Goal: Use online tool/utility: Utilize a website feature to perform a specific function

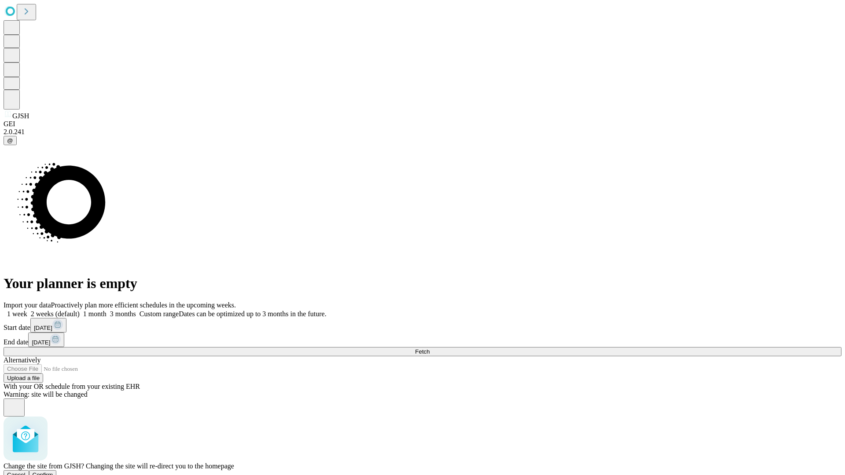
click at [53, 472] on span "Confirm" at bounding box center [43, 475] width 21 height 7
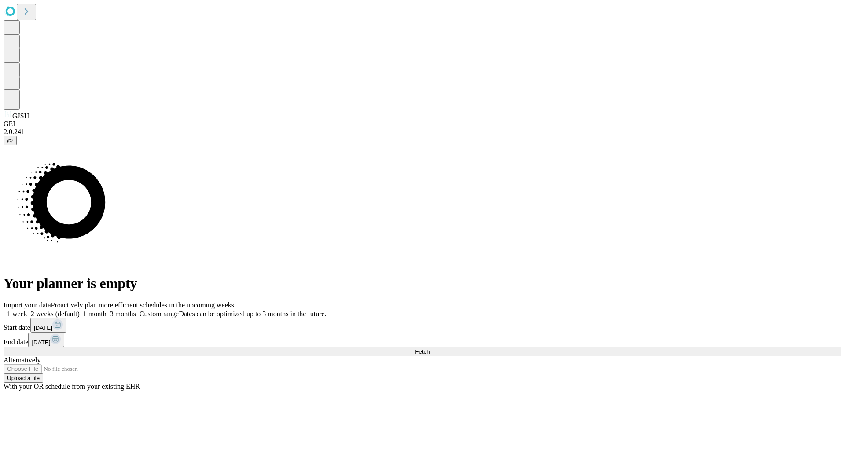
click at [27, 310] on label "1 week" at bounding box center [16, 313] width 24 height 7
click at [429, 349] on span "Fetch" at bounding box center [422, 352] width 15 height 7
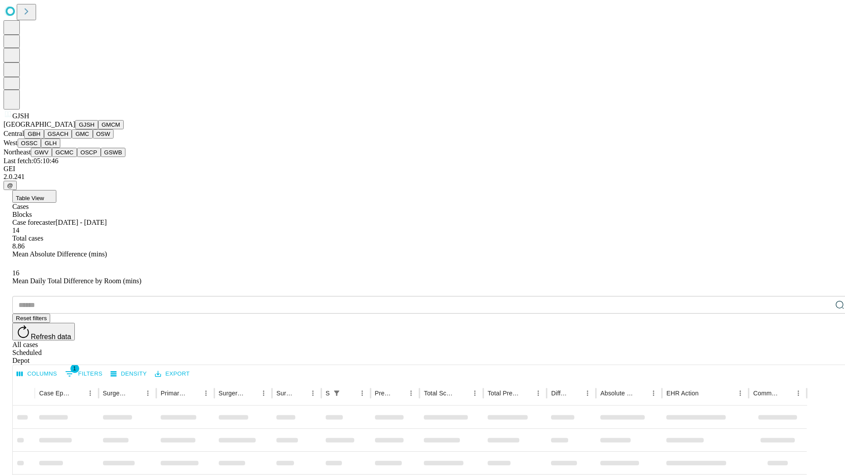
click at [98, 129] on button "GMCM" at bounding box center [111, 124] width 26 height 9
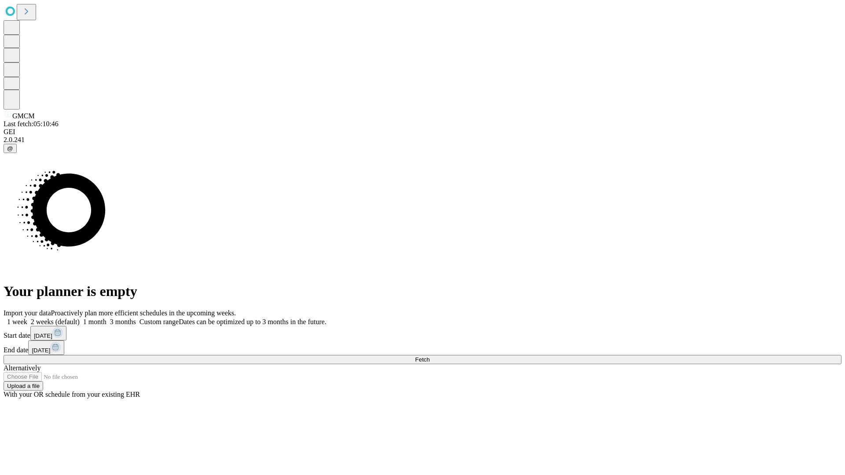
click at [27, 318] on label "1 week" at bounding box center [16, 321] width 24 height 7
click at [429, 356] on span "Fetch" at bounding box center [422, 359] width 15 height 7
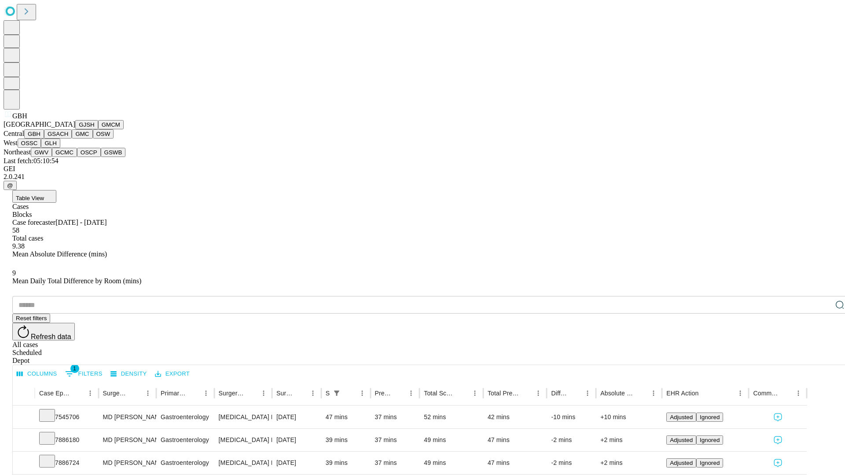
click at [68, 139] on button "GSACH" at bounding box center [58, 133] width 28 height 9
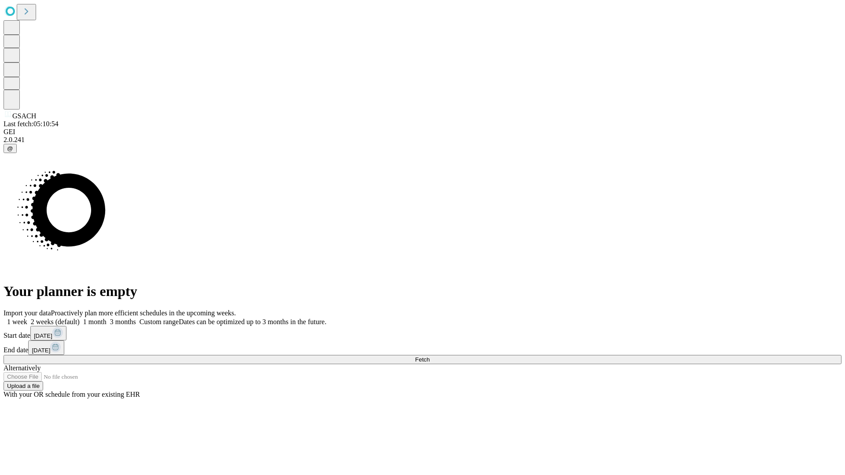
click at [27, 318] on label "1 week" at bounding box center [16, 321] width 24 height 7
click at [429, 356] on span "Fetch" at bounding box center [422, 359] width 15 height 7
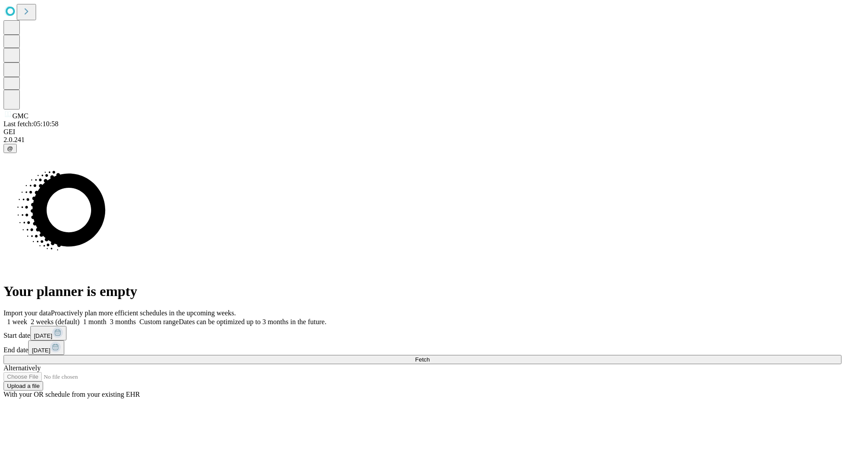
click at [27, 318] on label "1 week" at bounding box center [16, 321] width 24 height 7
click at [429, 356] on span "Fetch" at bounding box center [422, 359] width 15 height 7
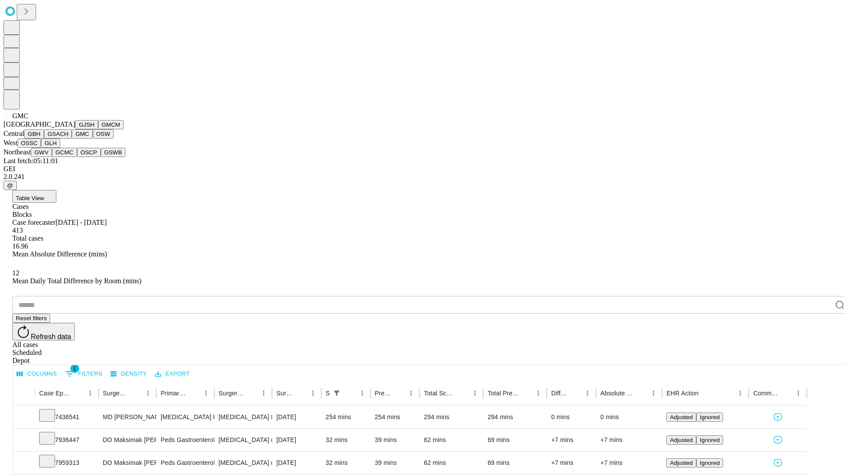
click at [93, 139] on button "OSW" at bounding box center [103, 133] width 21 height 9
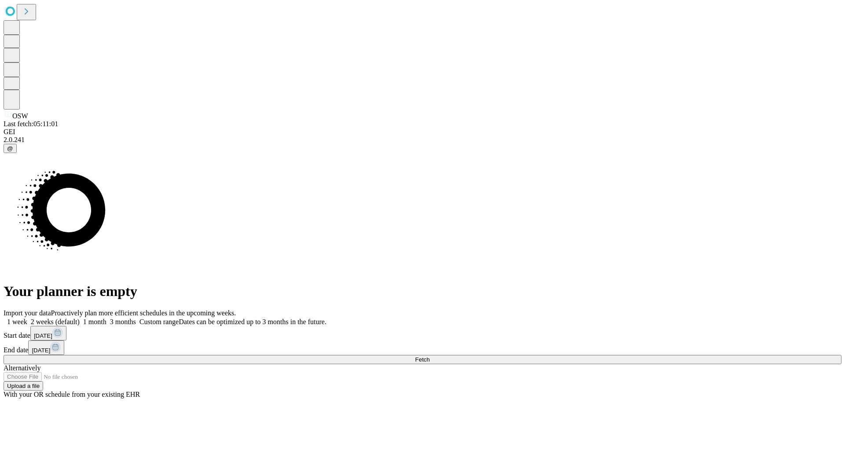
click at [429, 356] on span "Fetch" at bounding box center [422, 359] width 15 height 7
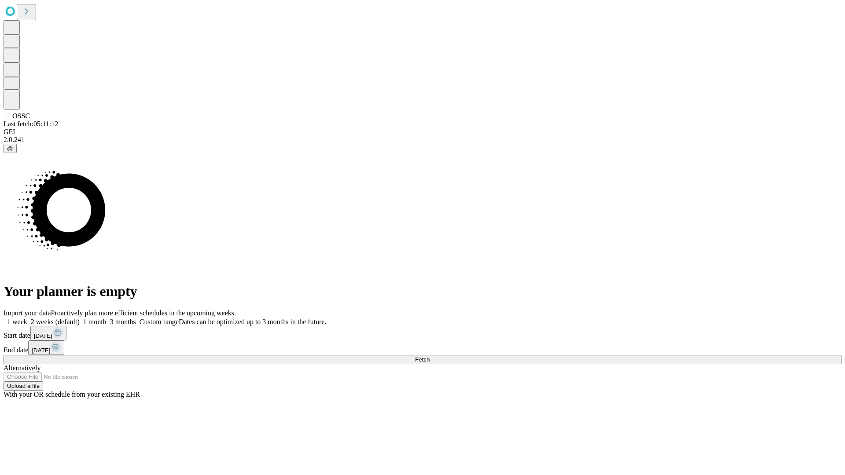
click at [27, 318] on label "1 week" at bounding box center [16, 321] width 24 height 7
click at [429, 356] on span "Fetch" at bounding box center [422, 359] width 15 height 7
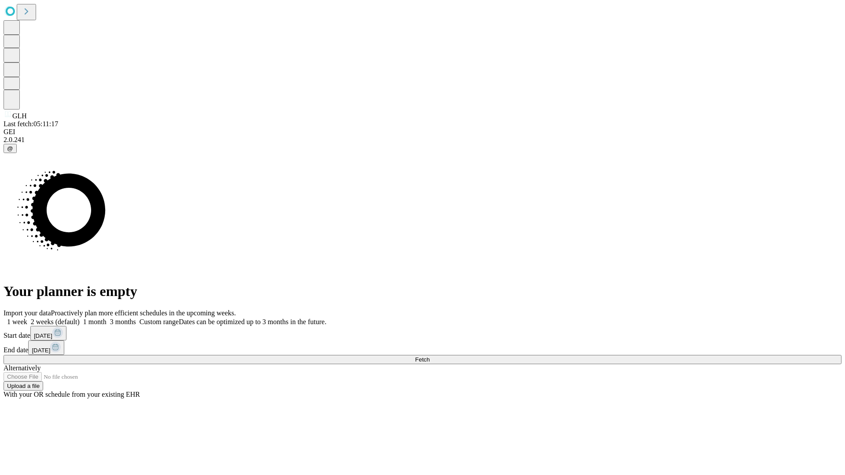
click at [27, 318] on label "1 week" at bounding box center [16, 321] width 24 height 7
click at [429, 356] on span "Fetch" at bounding box center [422, 359] width 15 height 7
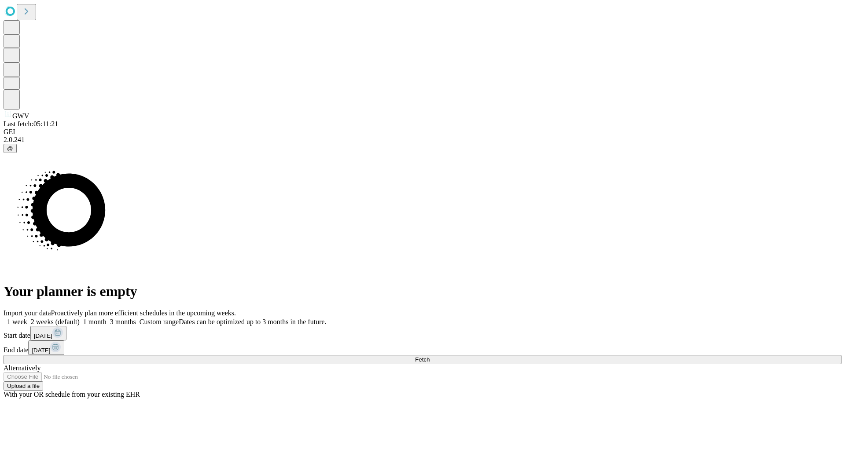
click at [27, 318] on label "1 week" at bounding box center [16, 321] width 24 height 7
click at [429, 356] on span "Fetch" at bounding box center [422, 359] width 15 height 7
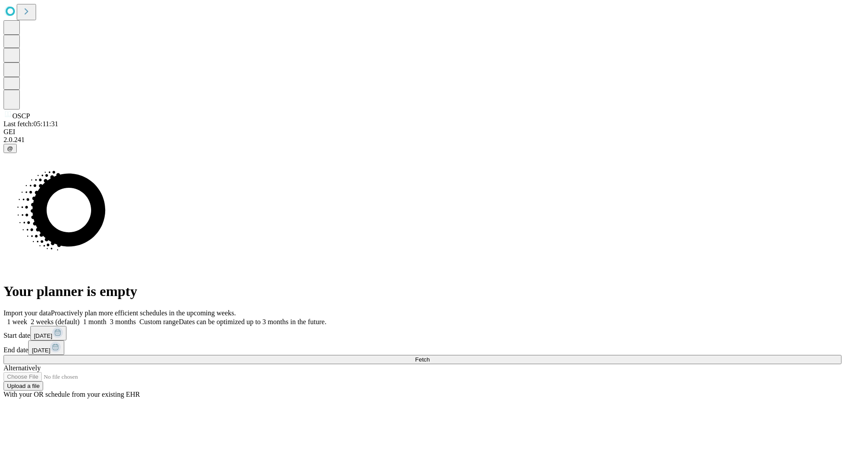
click at [27, 318] on label "1 week" at bounding box center [16, 321] width 24 height 7
click at [429, 356] on span "Fetch" at bounding box center [422, 359] width 15 height 7
